Goal: Find specific page/section: Find specific page/section

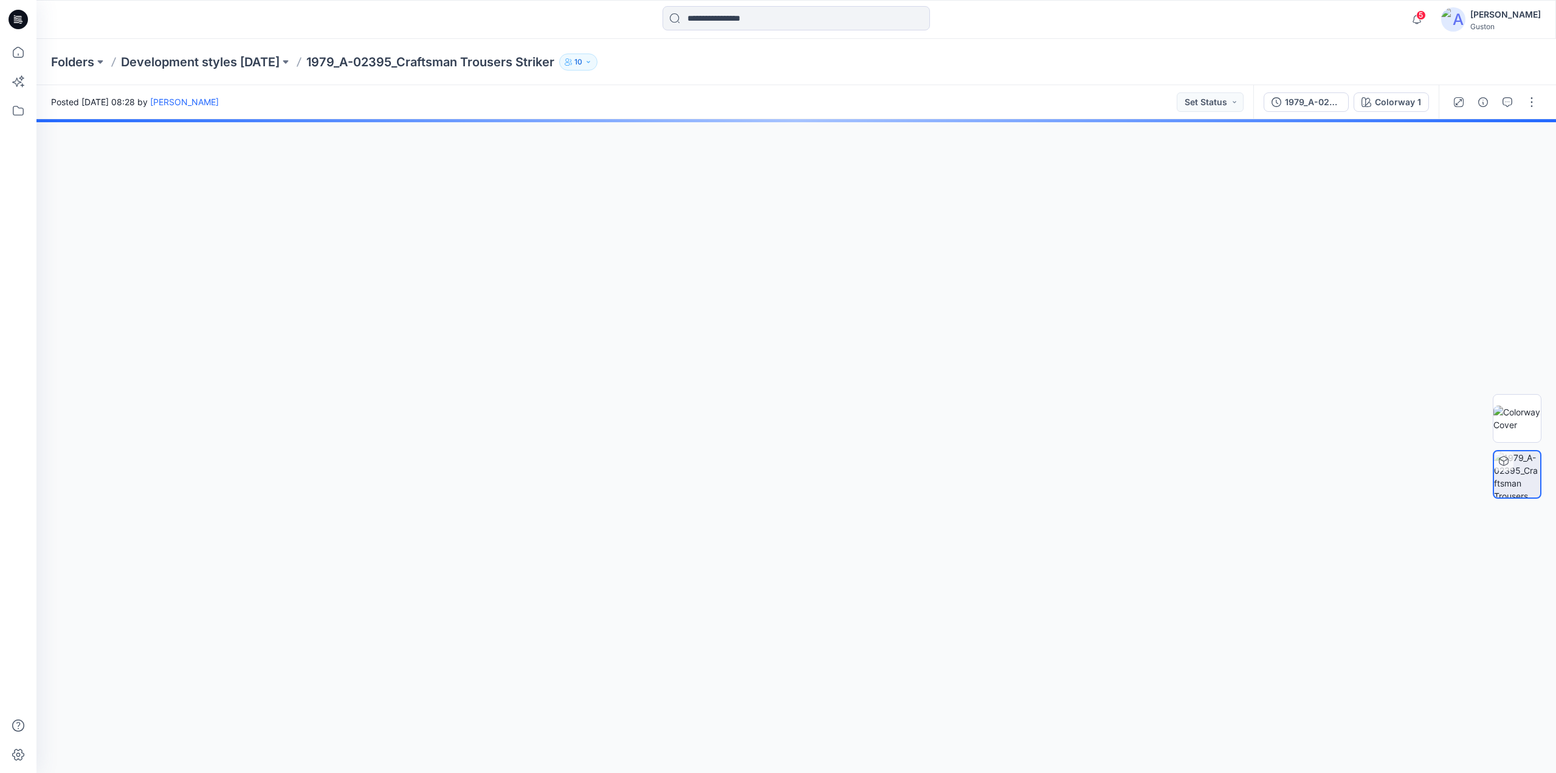
click at [781, 572] on div at bounding box center [796, 446] width 1520 height 654
click at [573, 298] on div at bounding box center [796, 446] width 1520 height 654
click at [592, 63] on icon "button" at bounding box center [588, 61] width 7 height 7
click at [1505, 480] on img at bounding box center [1517, 474] width 46 height 46
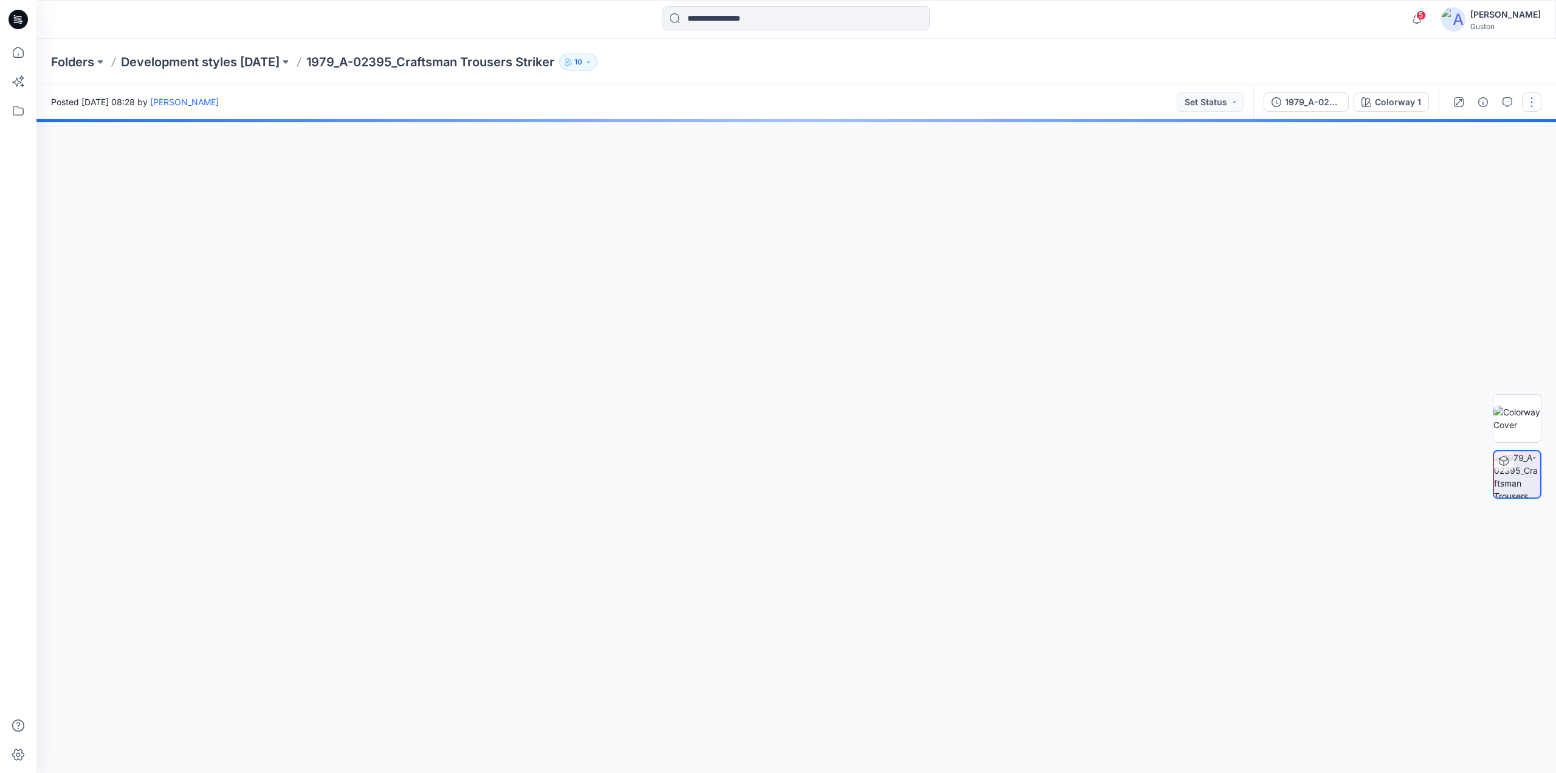
click at [1529, 100] on button "button" at bounding box center [1531, 101] width 19 height 19
click at [1454, 298] on p "View" at bounding box center [1456, 293] width 19 height 13
click at [1313, 202] on div at bounding box center [796, 446] width 1520 height 654
click at [1376, 105] on div "Colorway 1" at bounding box center [1398, 101] width 46 height 13
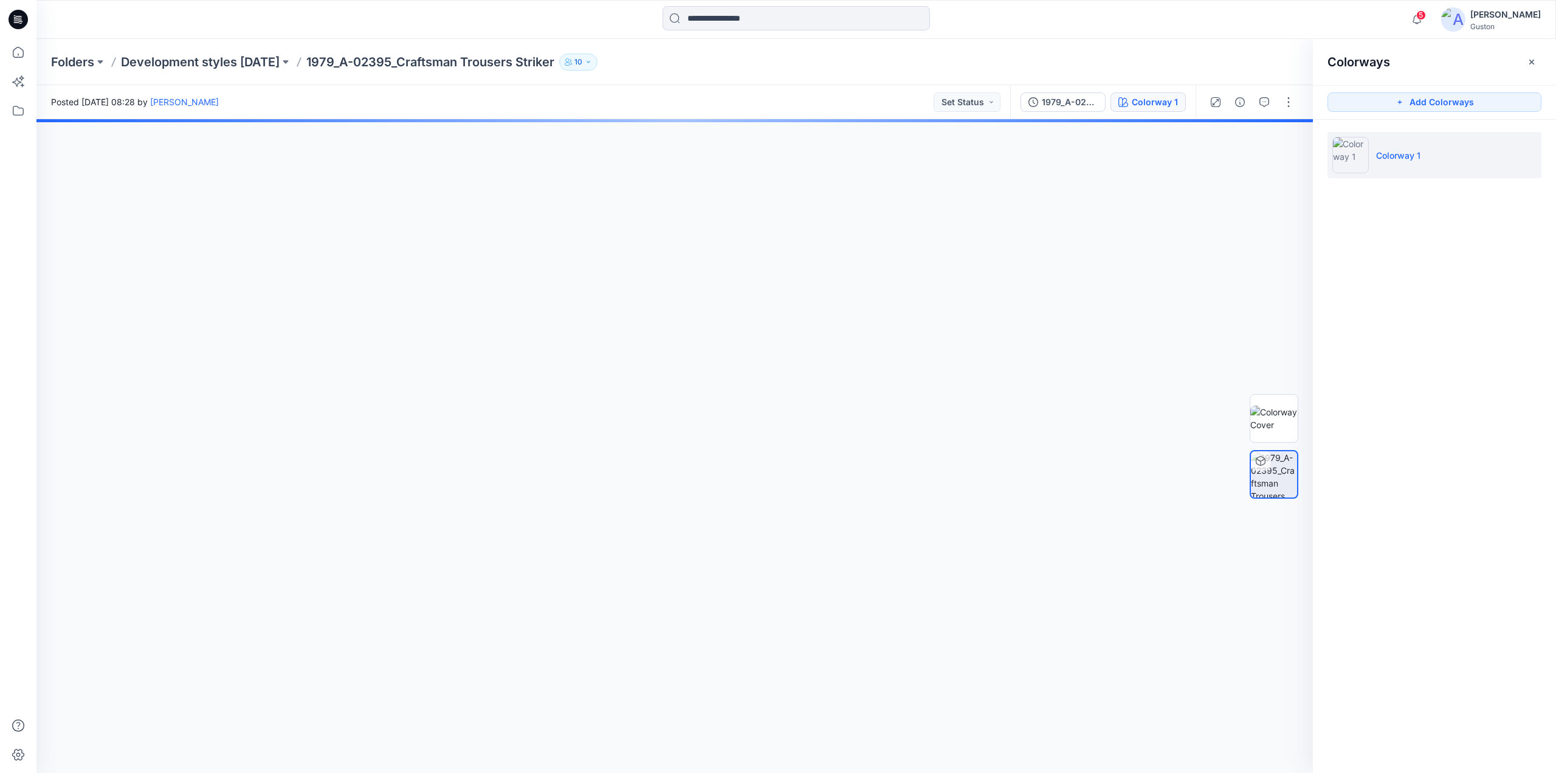
click at [1348, 152] on img at bounding box center [1351, 155] width 36 height 36
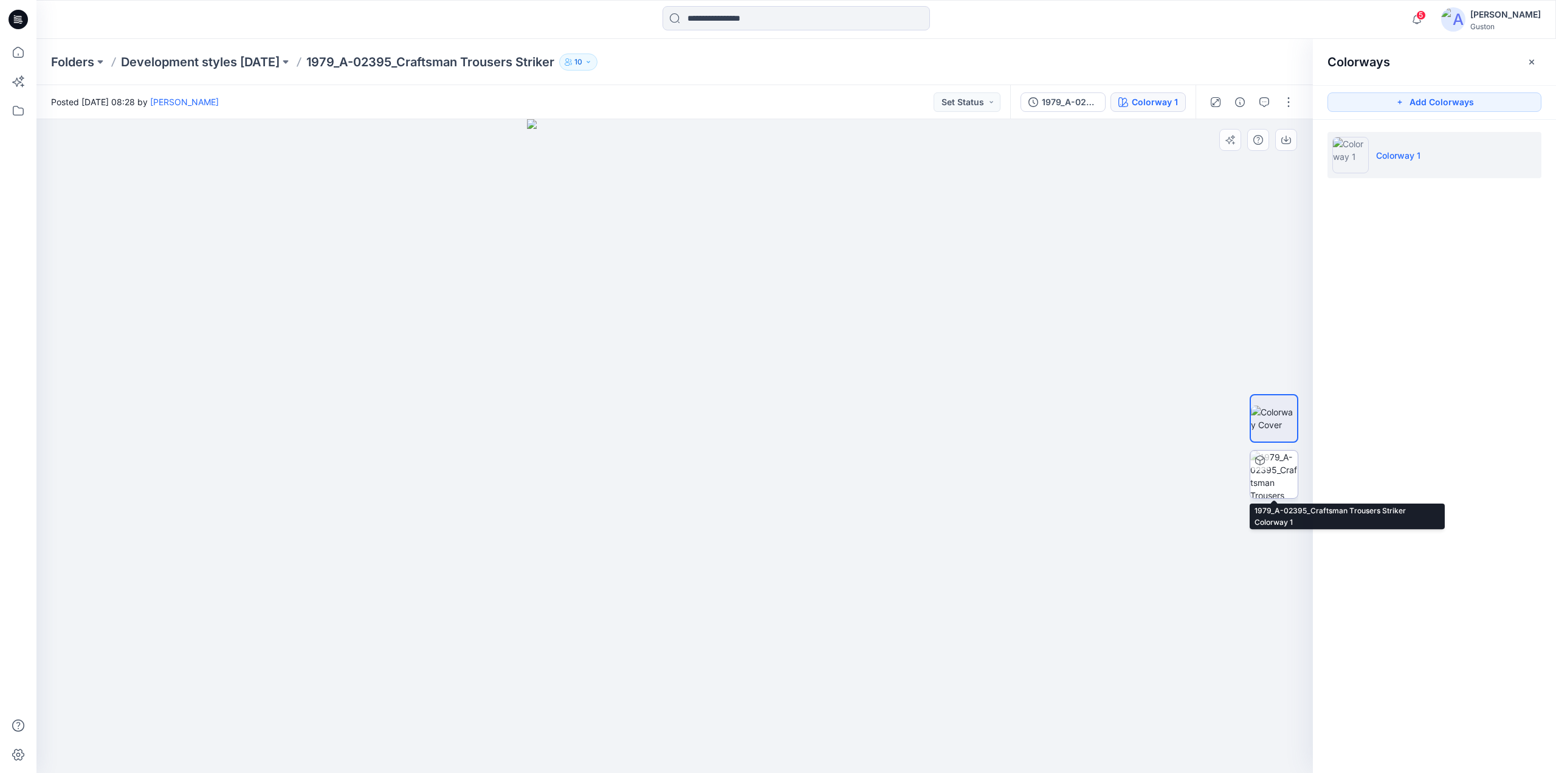
click at [1266, 475] on img at bounding box center [1274, 473] width 47 height 47
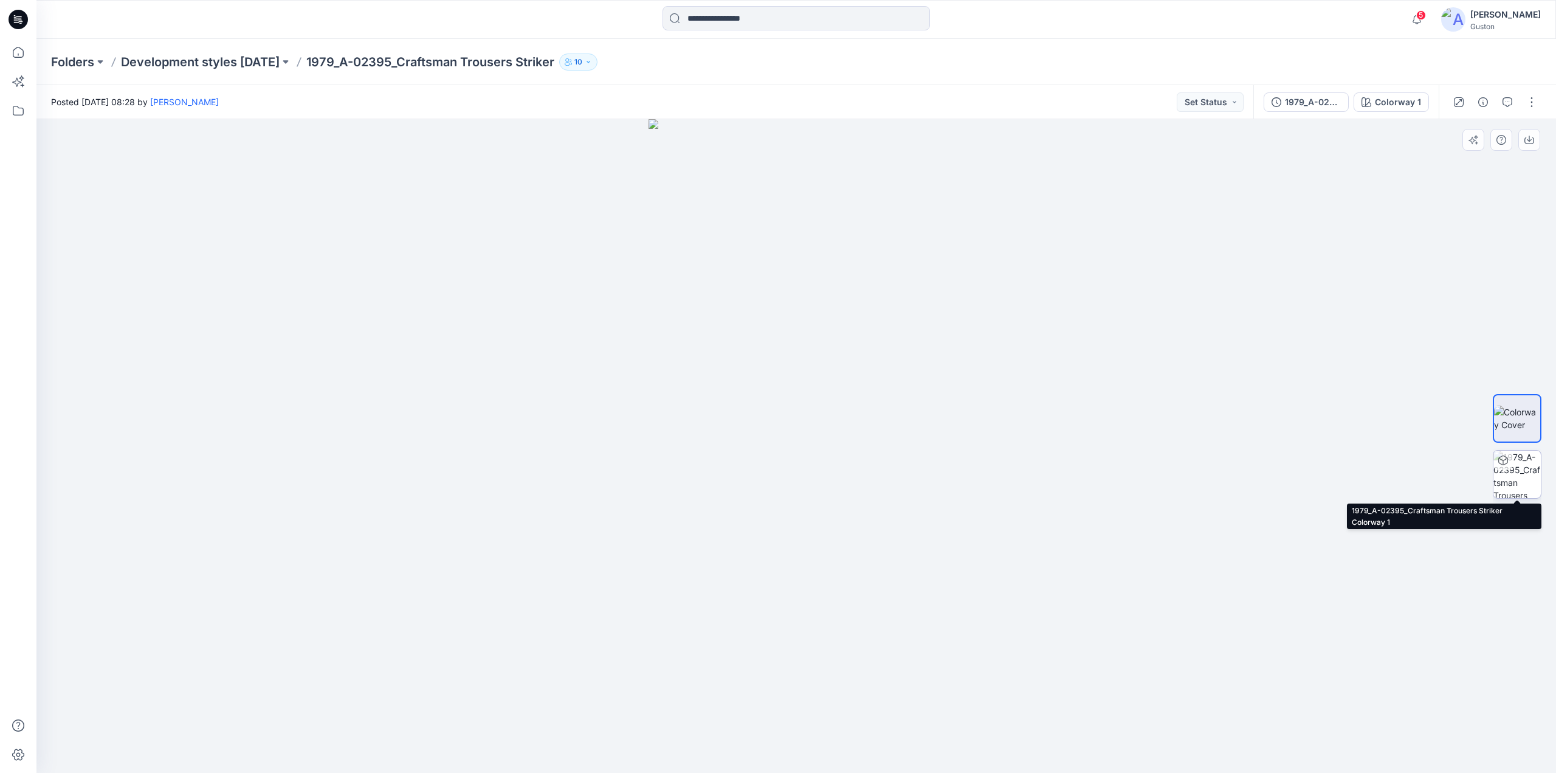
click at [1518, 475] on img at bounding box center [1517, 473] width 47 height 47
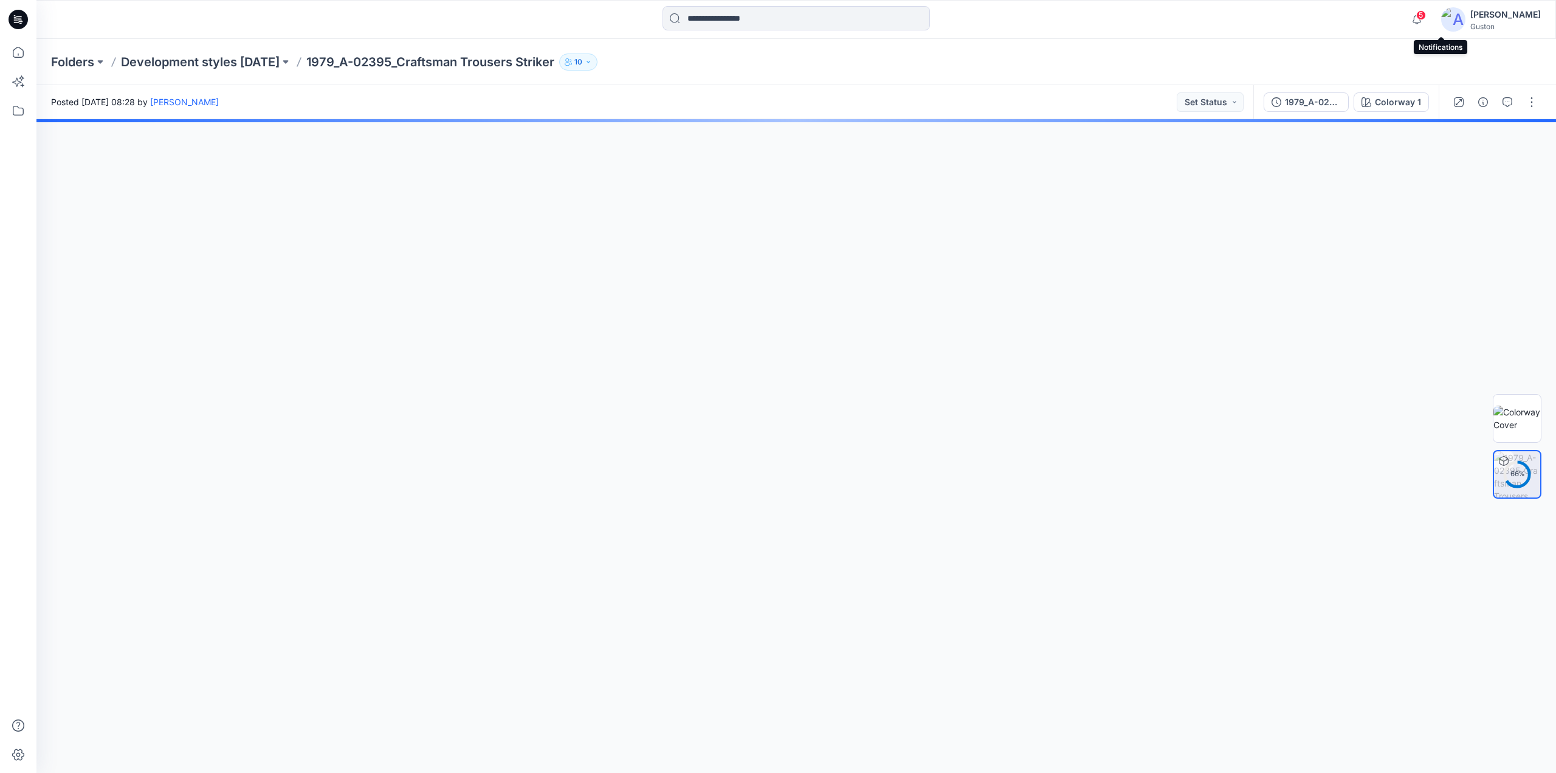
click at [1426, 19] on span "5" at bounding box center [1421, 15] width 10 height 10
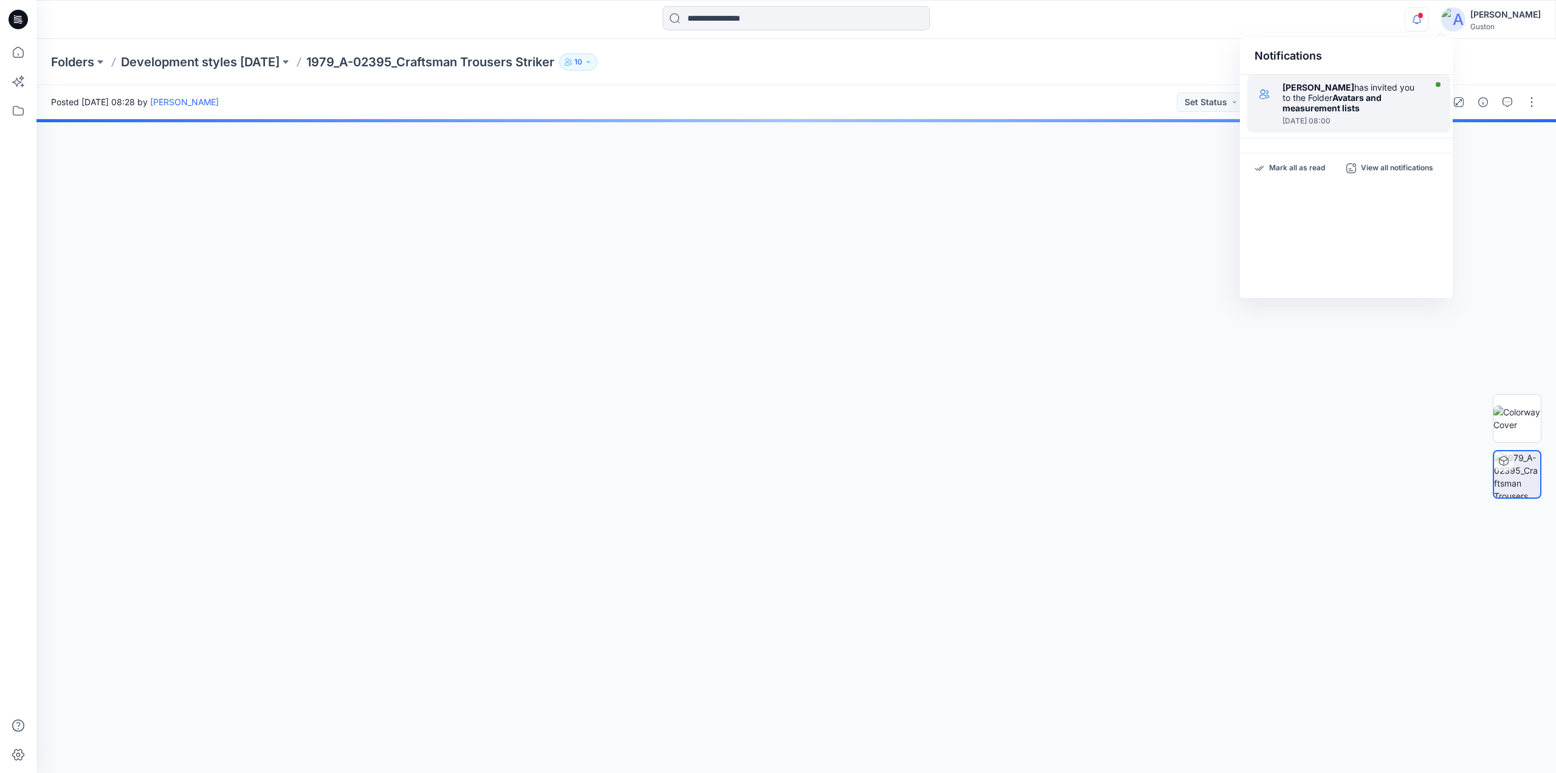
click at [1319, 110] on strong "Avatars and measurement lists" at bounding box center [1332, 102] width 99 height 21
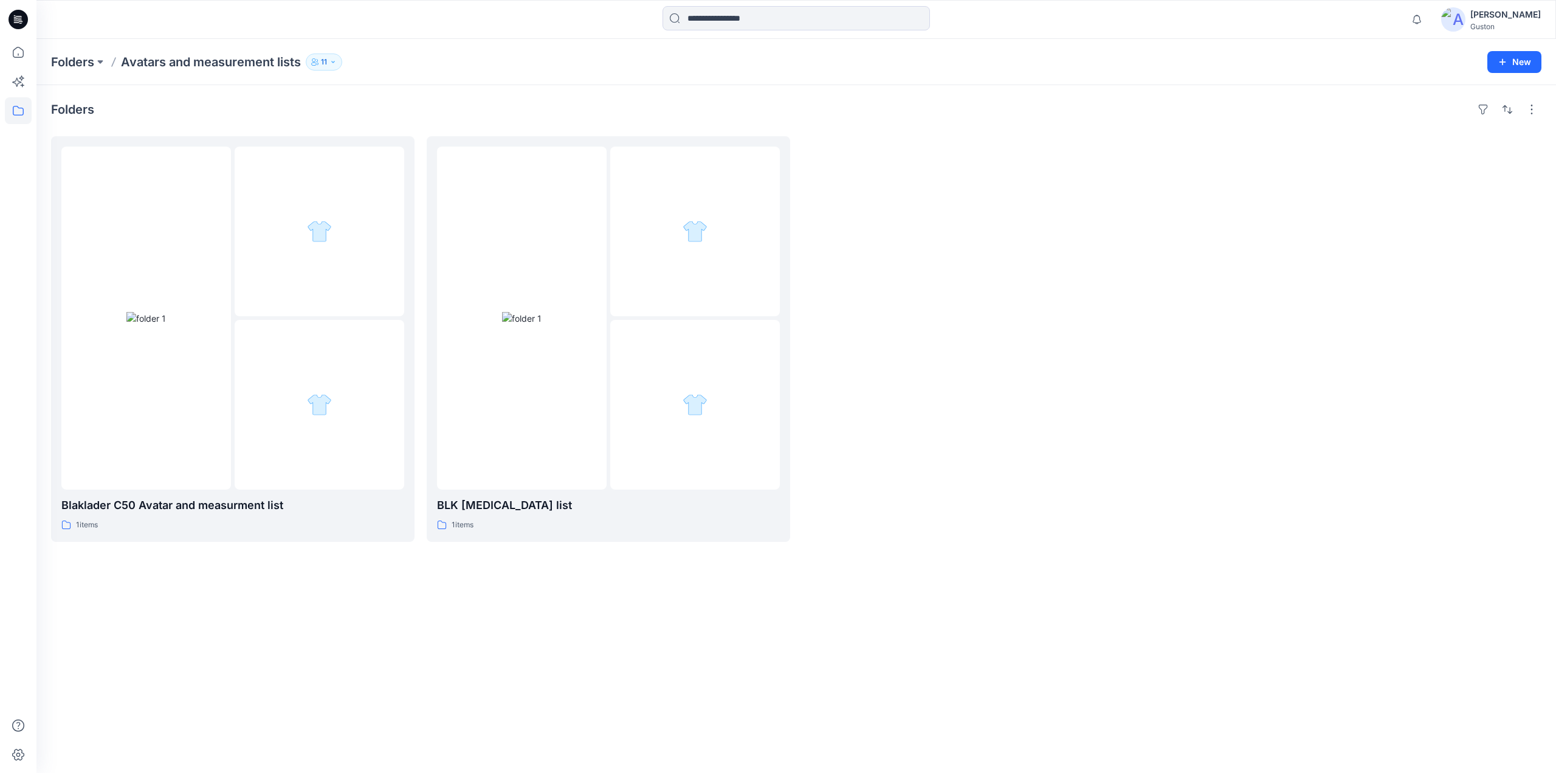
click at [17, 18] on icon at bounding box center [18, 18] width 5 height 1
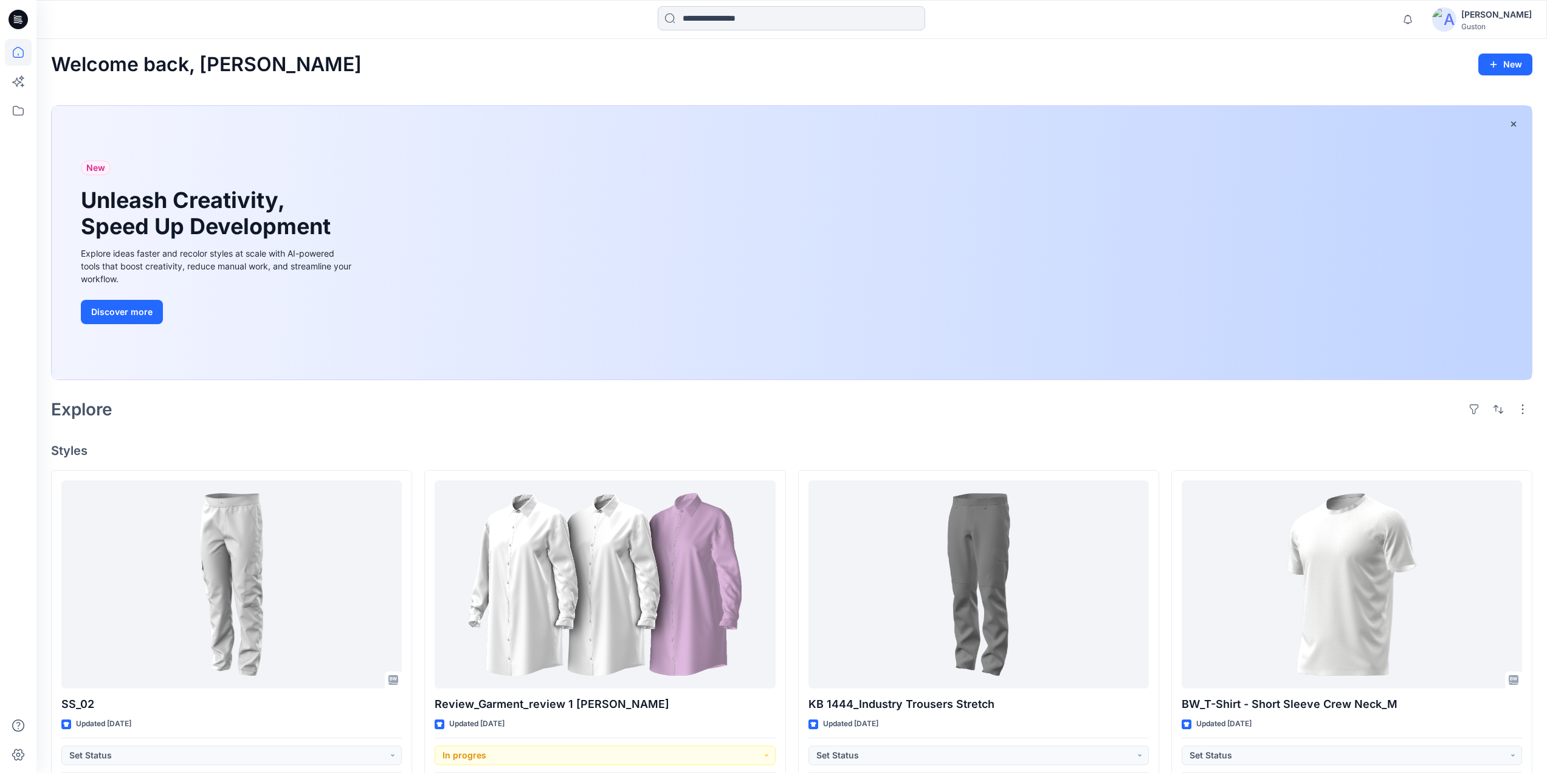
click at [725, 21] on input at bounding box center [791, 18] width 267 height 24
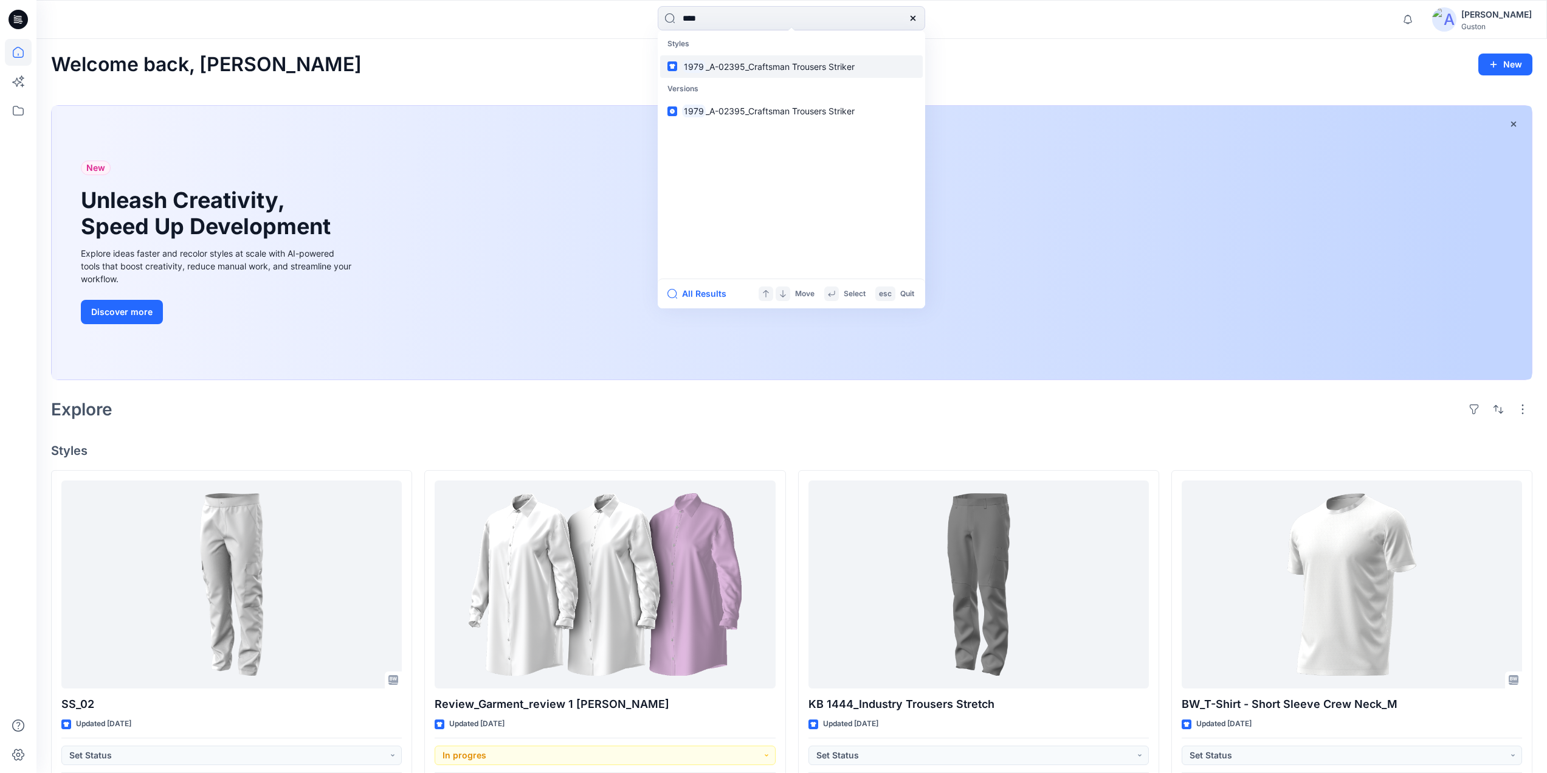
type input "****"
click at [770, 65] on span "_A-02395_Craftsman Trousers Striker" at bounding box center [780, 66] width 149 height 10
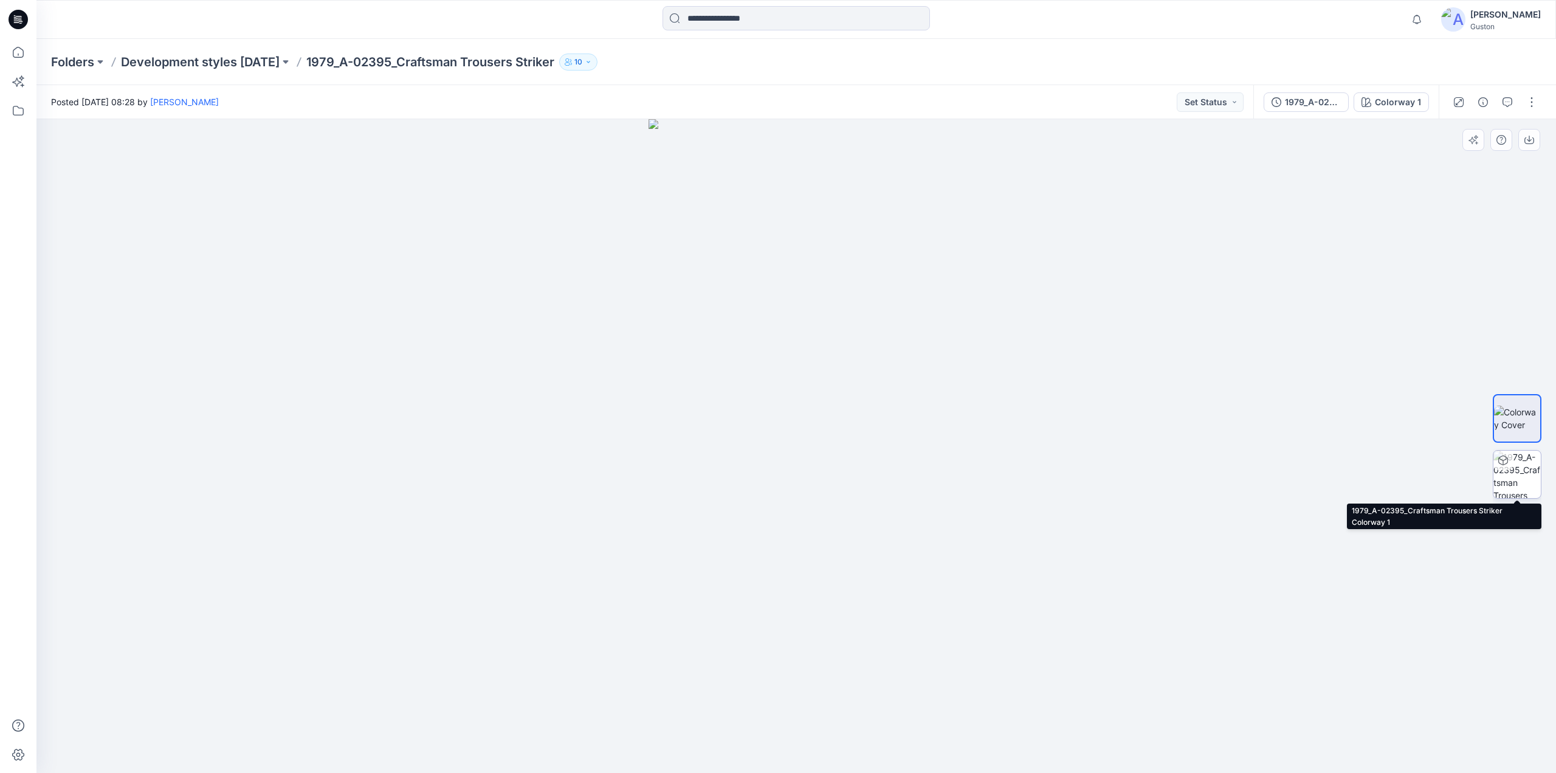
click at [1525, 468] on img at bounding box center [1517, 473] width 47 height 47
